Goal: Transaction & Acquisition: Purchase product/service

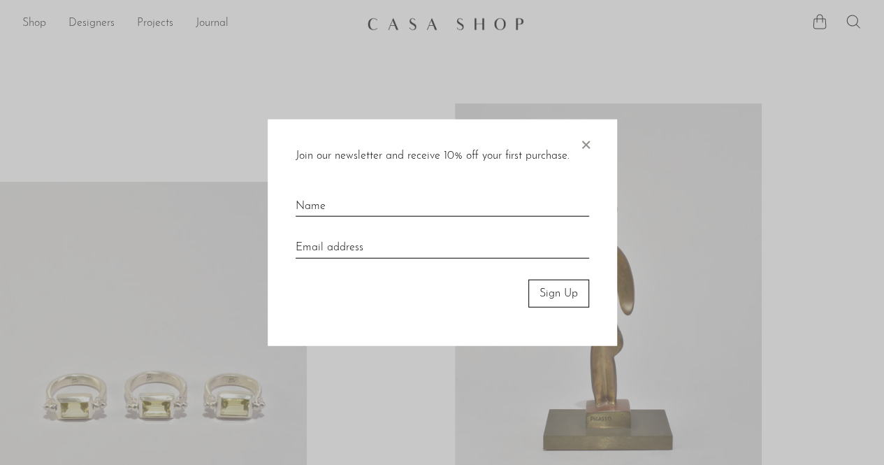
click at [584, 140] on span "×" at bounding box center [585, 141] width 14 height 45
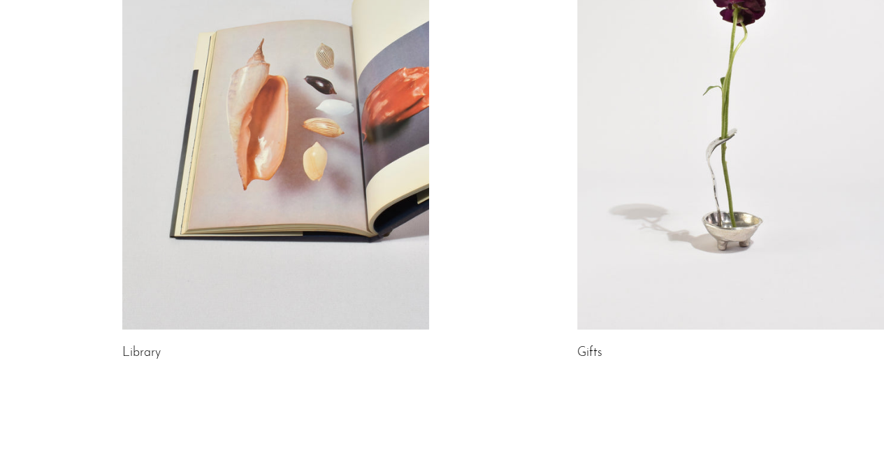
scroll to position [840, 0]
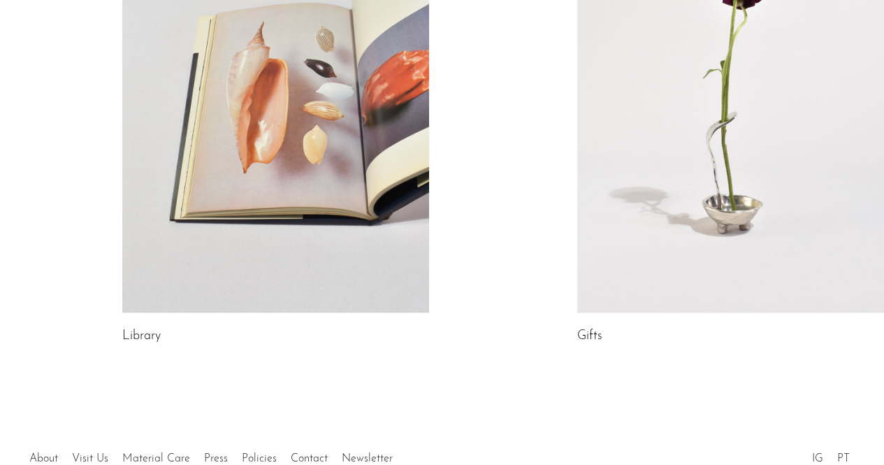
click at [734, 186] on link at bounding box center [730, 98] width 307 height 430
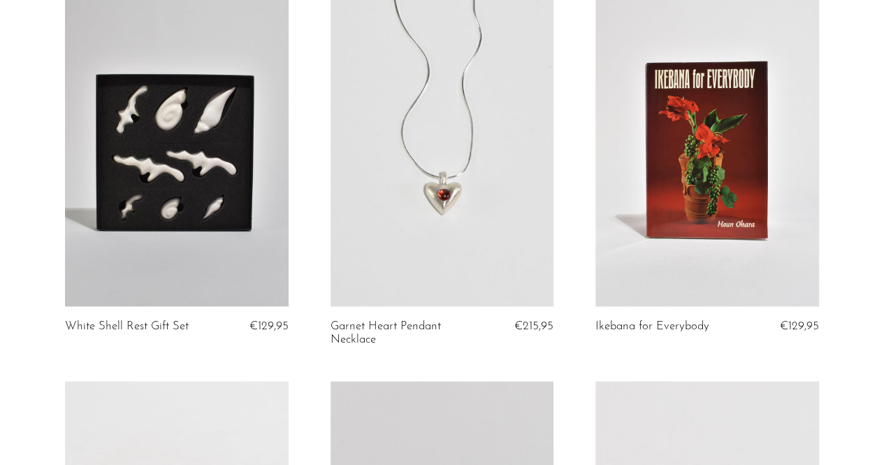
scroll to position [3579, 0]
click at [207, 149] on link at bounding box center [176, 150] width 223 height 312
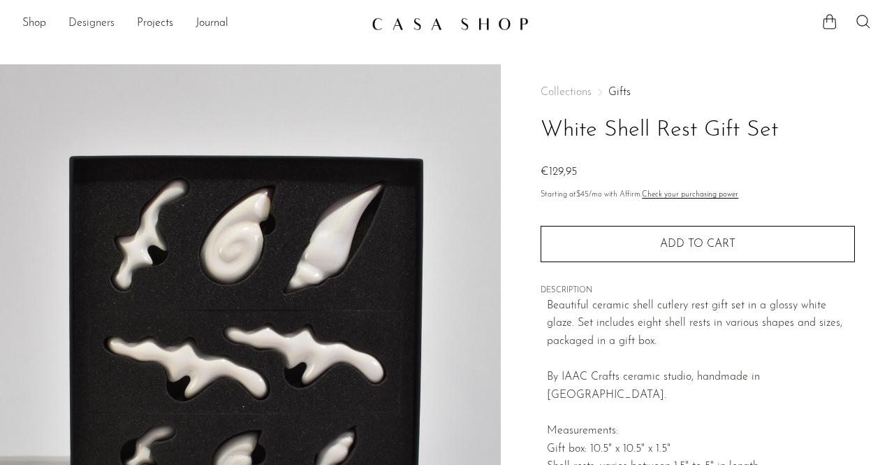
click at [94, 23] on link "Designers" at bounding box center [91, 24] width 46 height 18
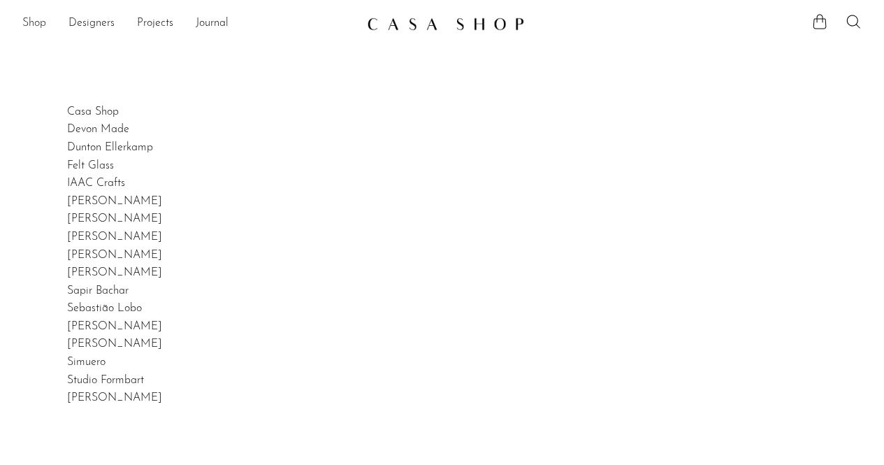
click at [36, 20] on link "Shop" at bounding box center [34, 24] width 24 height 18
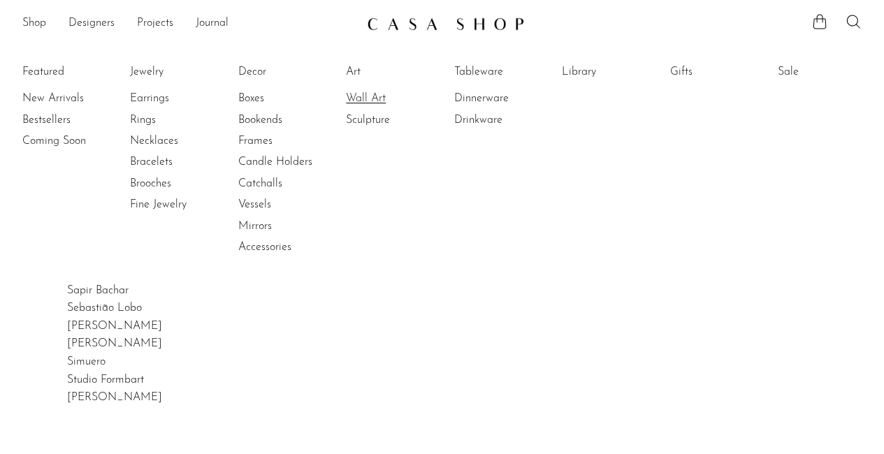
click at [371, 97] on link "Wall Art" at bounding box center [398, 98] width 105 height 15
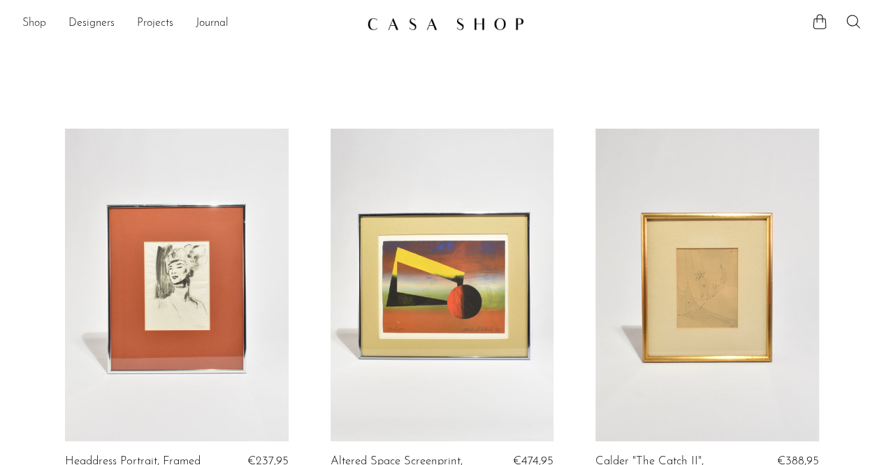
click at [28, 26] on link "Shop" at bounding box center [34, 24] width 24 height 18
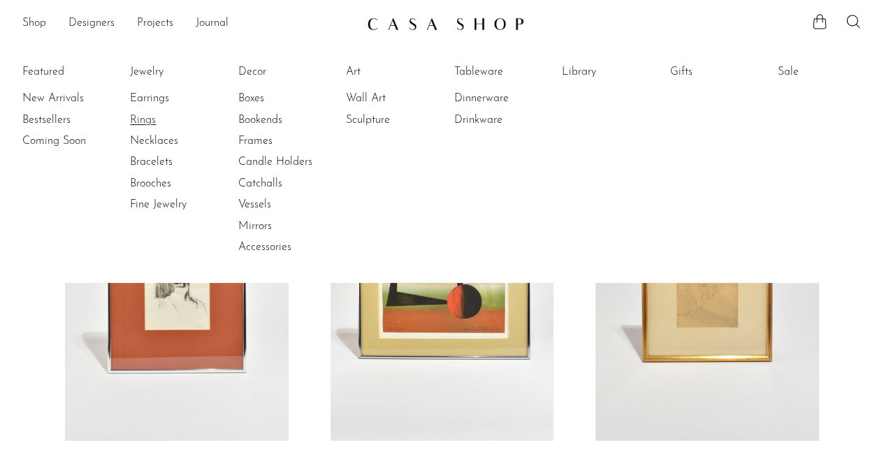
click at [145, 119] on link "Rings" at bounding box center [182, 119] width 105 height 15
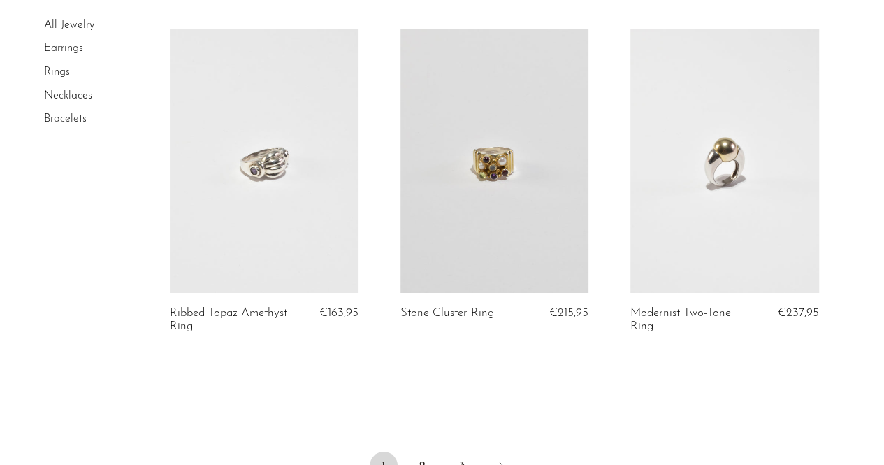
scroll to position [2668, 0]
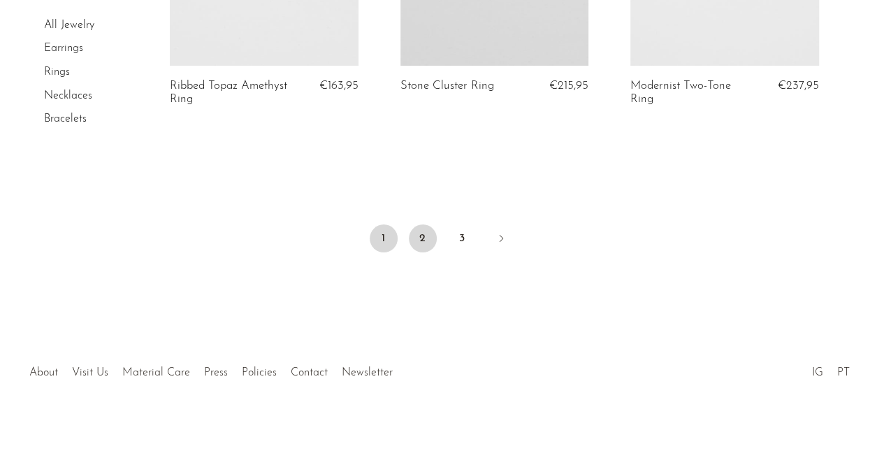
click at [423, 238] on link "2" at bounding box center [423, 238] width 28 height 28
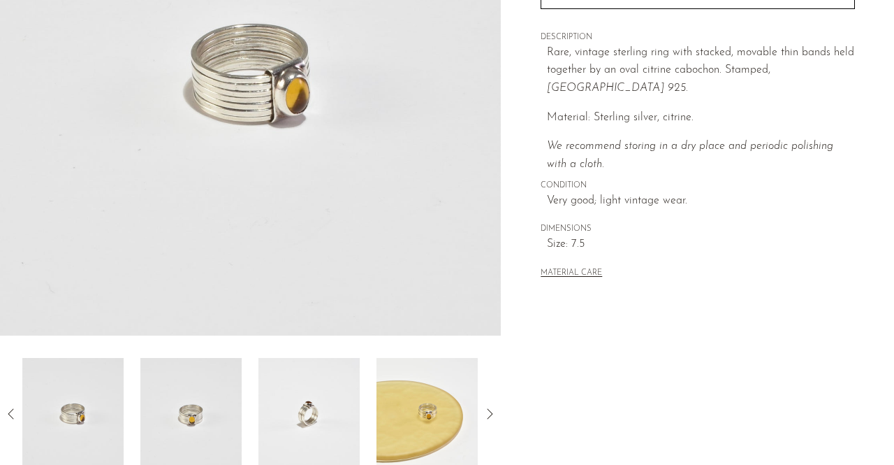
scroll to position [275, 0]
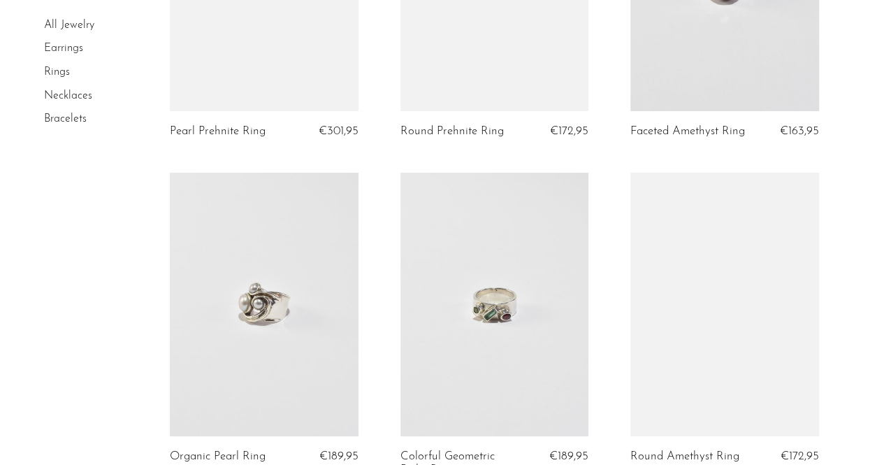
scroll to position [2637, 0]
